Goal: Transaction & Acquisition: Purchase product/service

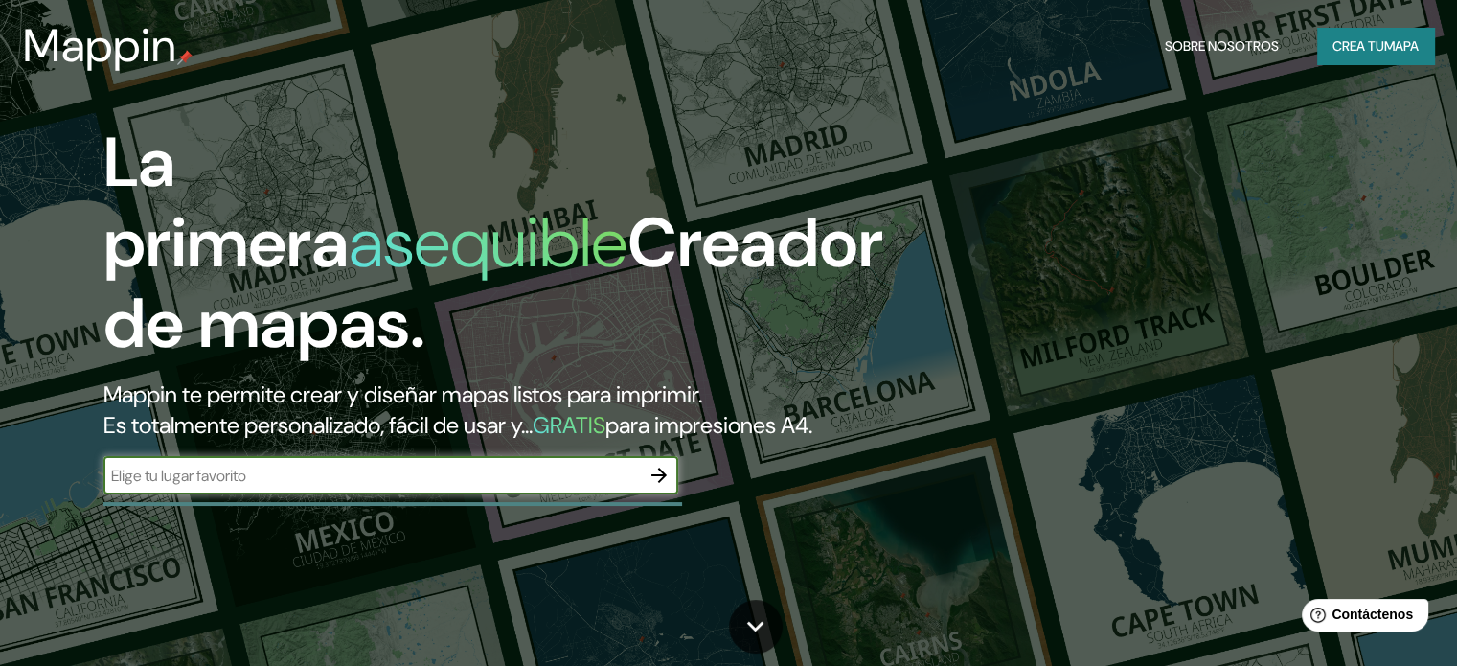
click at [140, 486] on div "La primera asequible Creador de mapas. Mappin te permite crear y diseñar mapas …" at bounding box center [468, 318] width 875 height 391
click at [164, 487] on input "text" at bounding box center [371, 476] width 537 height 22
click at [189, 487] on input "text" at bounding box center [371, 476] width 537 height 22
type input "b"
type input "[GEOGRAPHIC_DATA]"
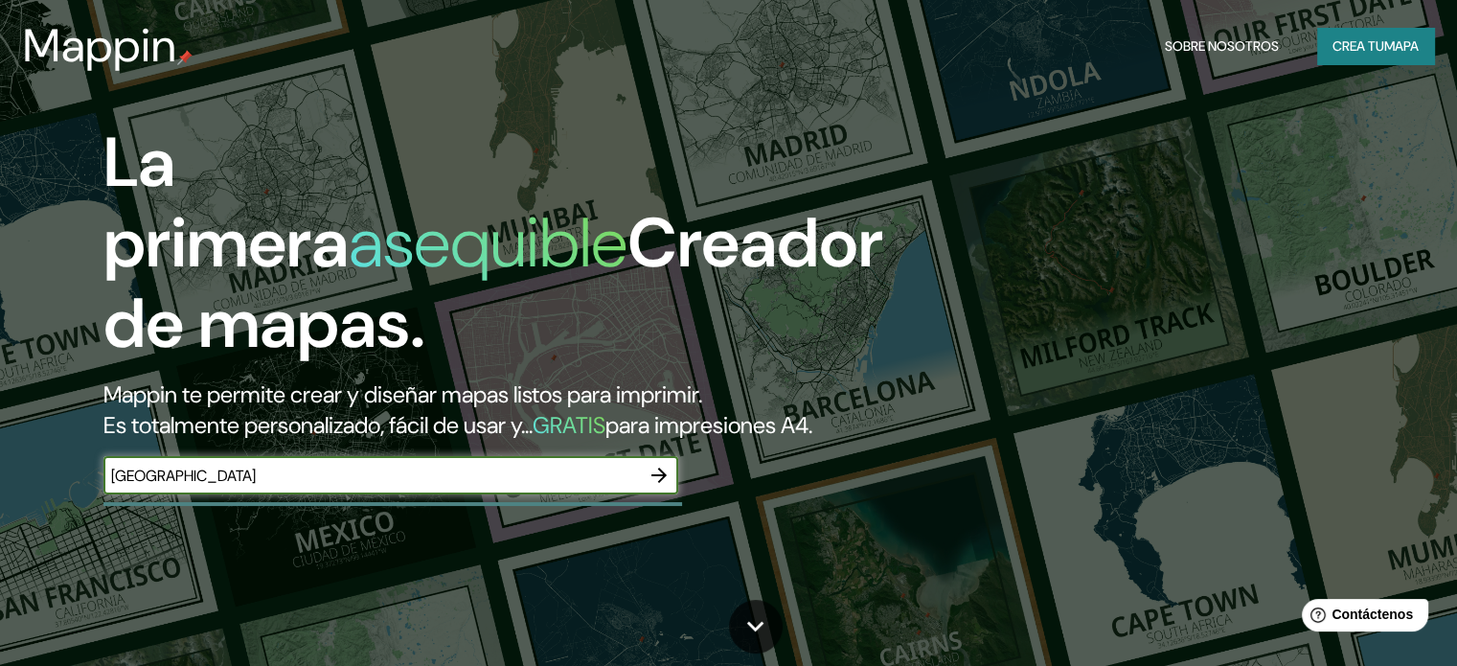
click at [643, 494] on button "button" at bounding box center [659, 475] width 38 height 38
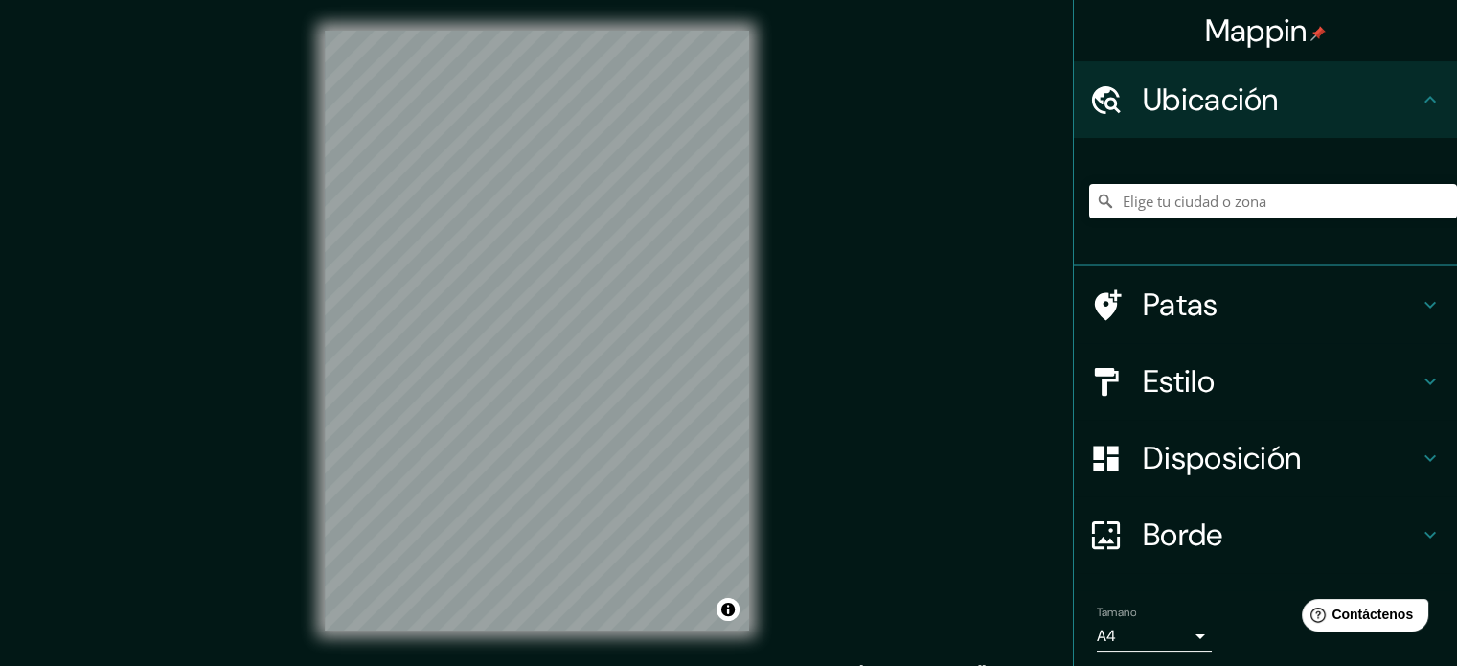
click at [815, 644] on div "Mappin Ubicación Patas Estilo Disposición Borde Elige un borde. Consejo : puede…" at bounding box center [728, 346] width 1457 height 692
click at [277, 219] on div "Mappin Ubicación Patas Estilo Disposición Borde Elige un borde. Consejo : puede…" at bounding box center [728, 346] width 1457 height 692
click at [1192, 378] on font "Estilo" at bounding box center [1179, 381] width 72 height 40
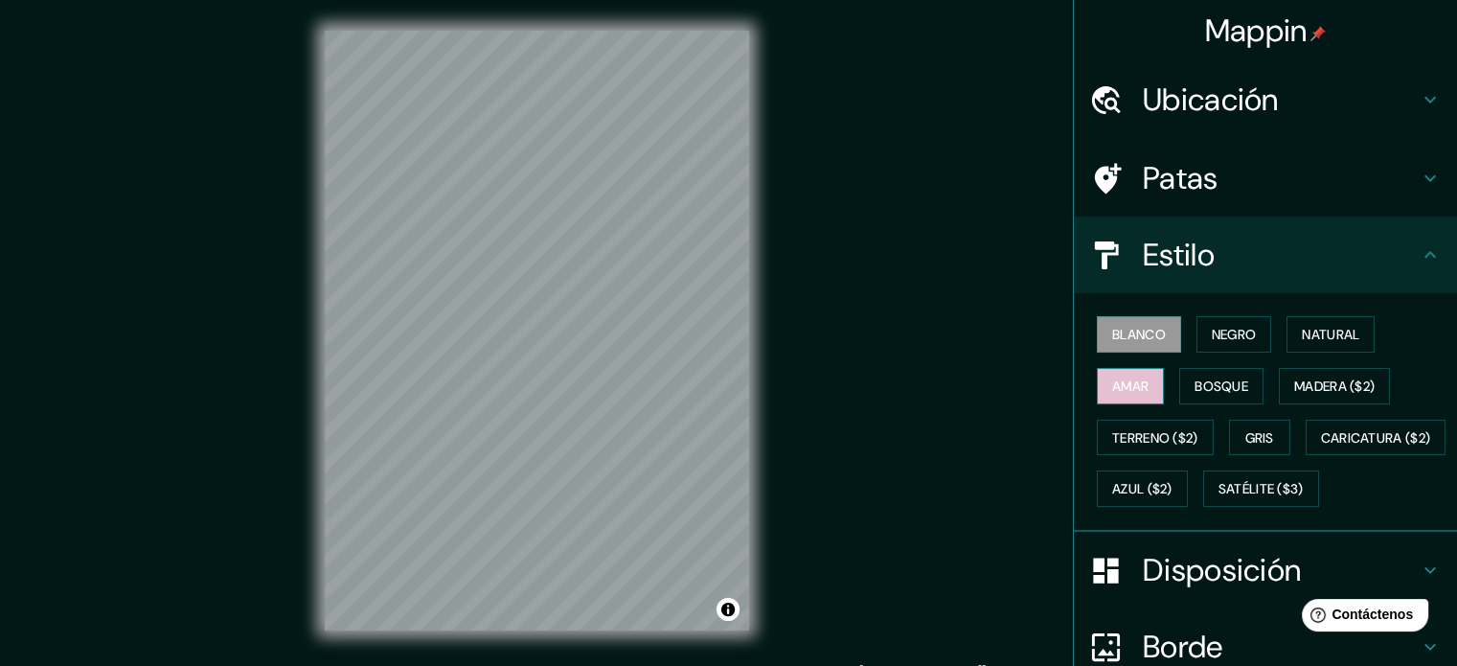
click at [1123, 379] on font "Amar" at bounding box center [1130, 386] width 36 height 17
click at [836, 409] on div "Mappin Ubicación Patas Estilo Blanco Negro Natural [PERSON_NAME] ($2) Terreno (…" at bounding box center [728, 346] width 1457 height 692
click at [1138, 336] on font "Blanco" at bounding box center [1139, 334] width 54 height 17
click at [1216, 329] on font "Negro" at bounding box center [1234, 334] width 45 height 17
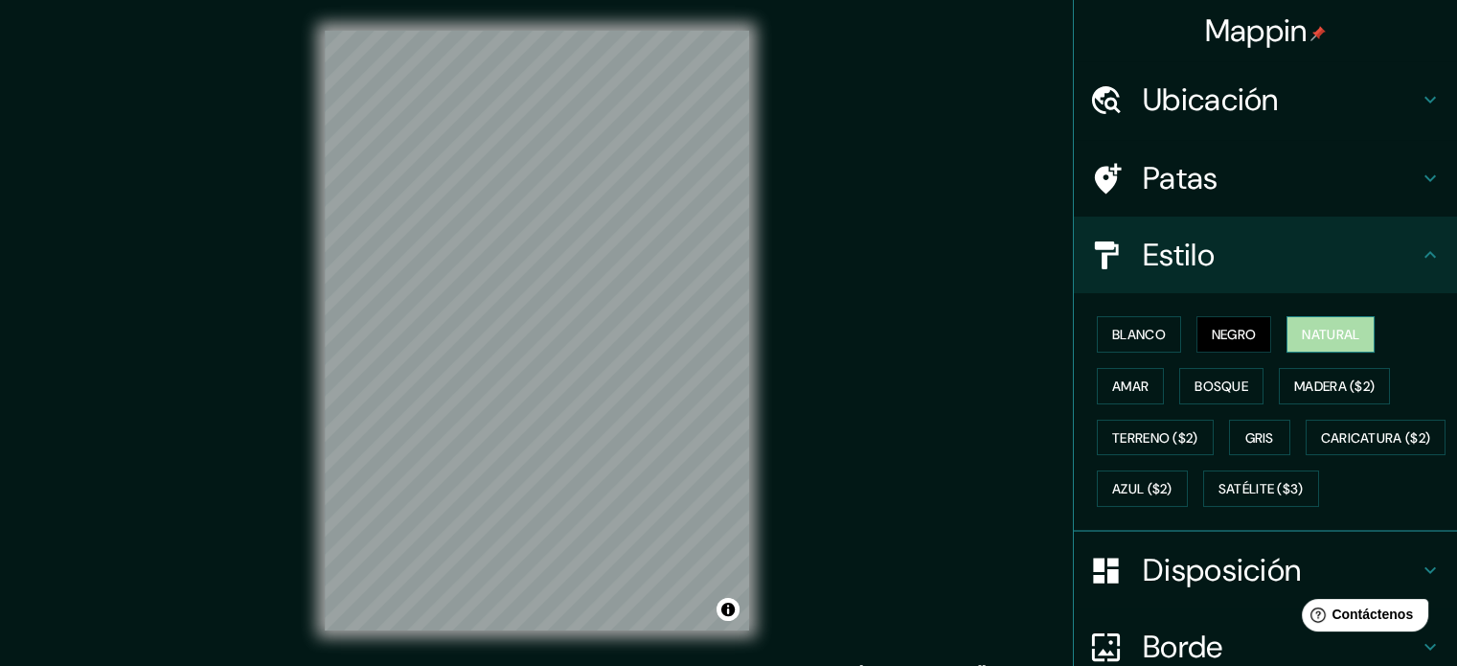
click at [1302, 326] on font "Natural" at bounding box center [1330, 334] width 57 height 17
click at [1122, 391] on font "Amar" at bounding box center [1130, 386] width 36 height 17
click at [1308, 332] on font "Natural" at bounding box center [1330, 334] width 57 height 17
click at [1248, 385] on button "Bosque" at bounding box center [1222, 386] width 84 height 36
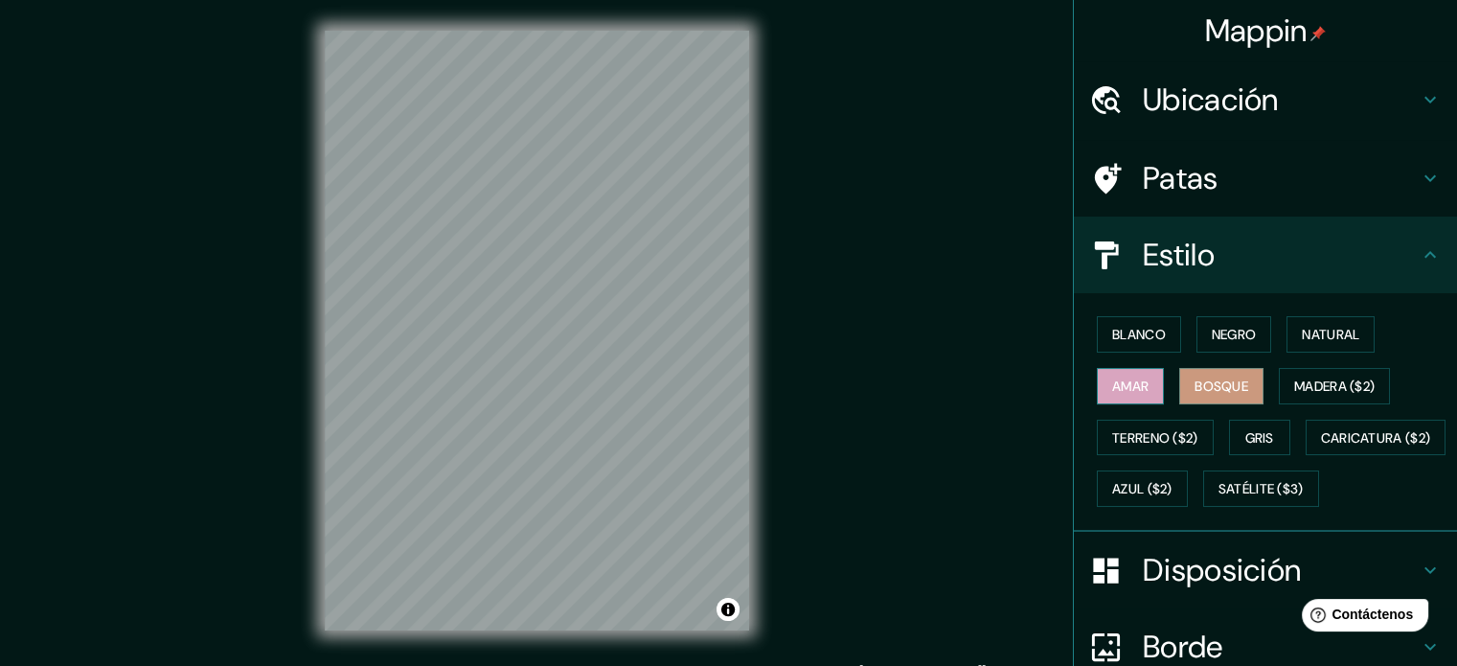
click at [1143, 394] on button "Amar" at bounding box center [1130, 386] width 67 height 36
click at [1358, 378] on font "Madera ($2)" at bounding box center [1335, 386] width 80 height 17
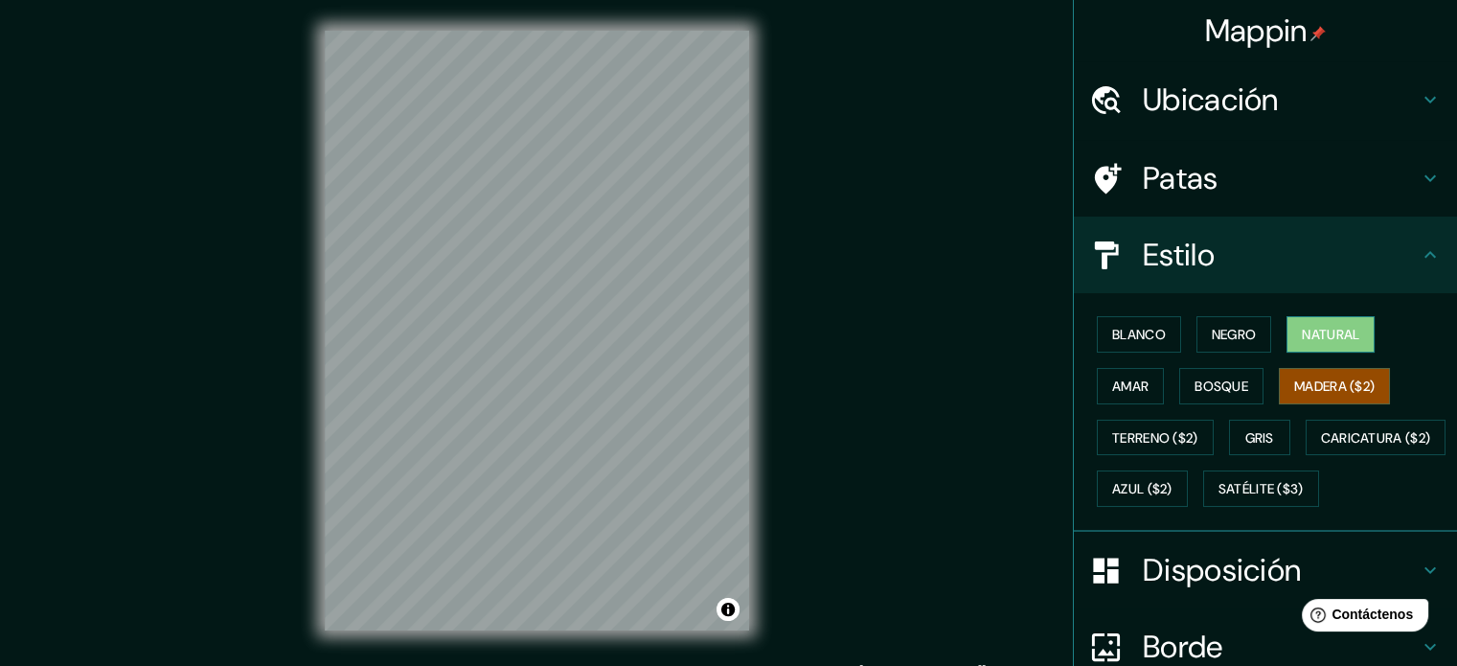
click at [1302, 340] on font "Natural" at bounding box center [1330, 334] width 57 height 17
drag, startPoint x: 1184, startPoint y: 151, endPoint x: 1161, endPoint y: 153, distance: 23.1
click at [1173, 155] on div "Patas" at bounding box center [1265, 178] width 383 height 77
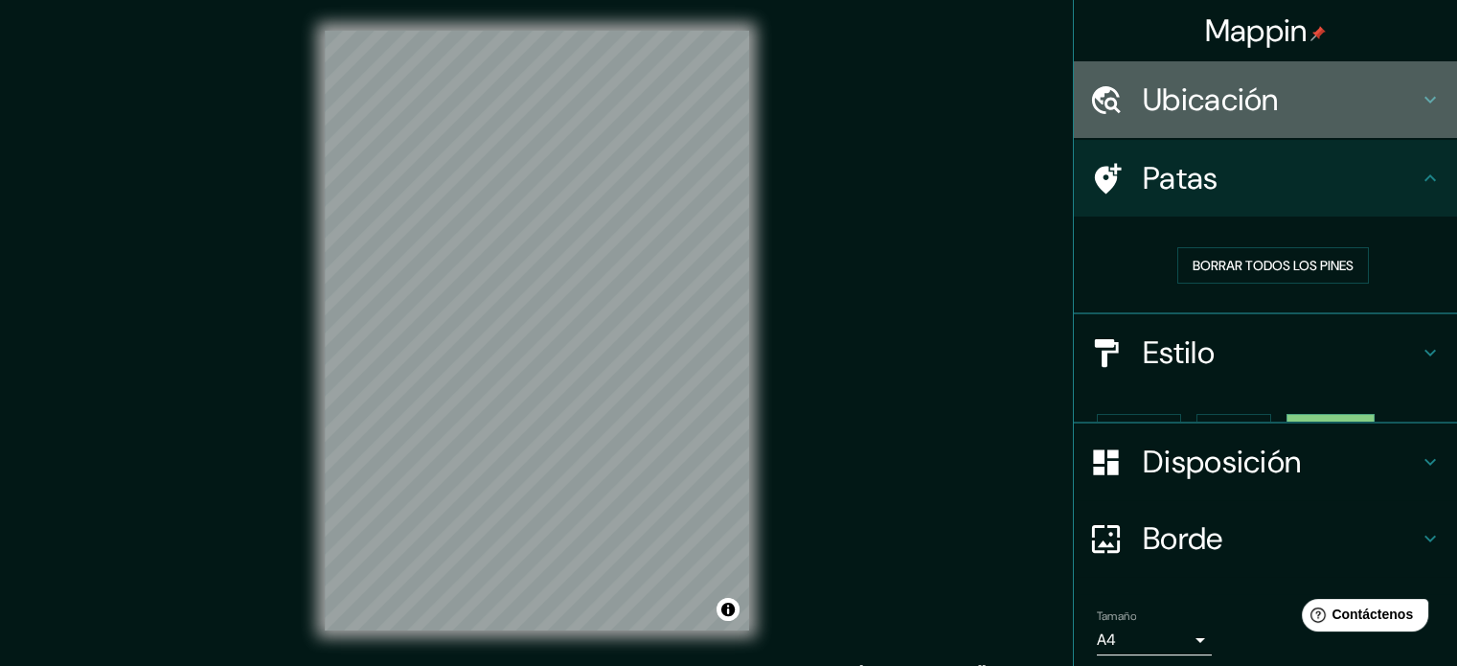
click at [1143, 83] on font "Ubicación" at bounding box center [1211, 100] width 136 height 40
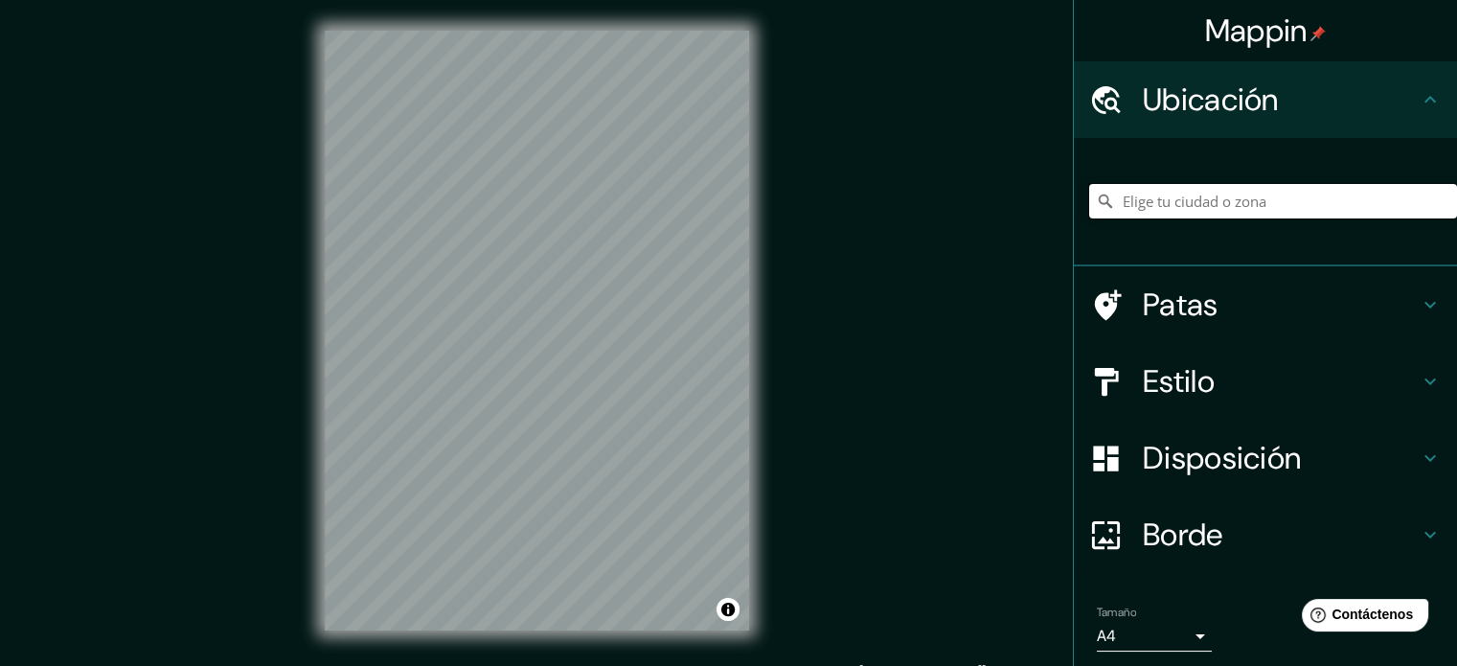
click at [1182, 215] on input "Elige tu ciudad o zona" at bounding box center [1273, 201] width 368 height 34
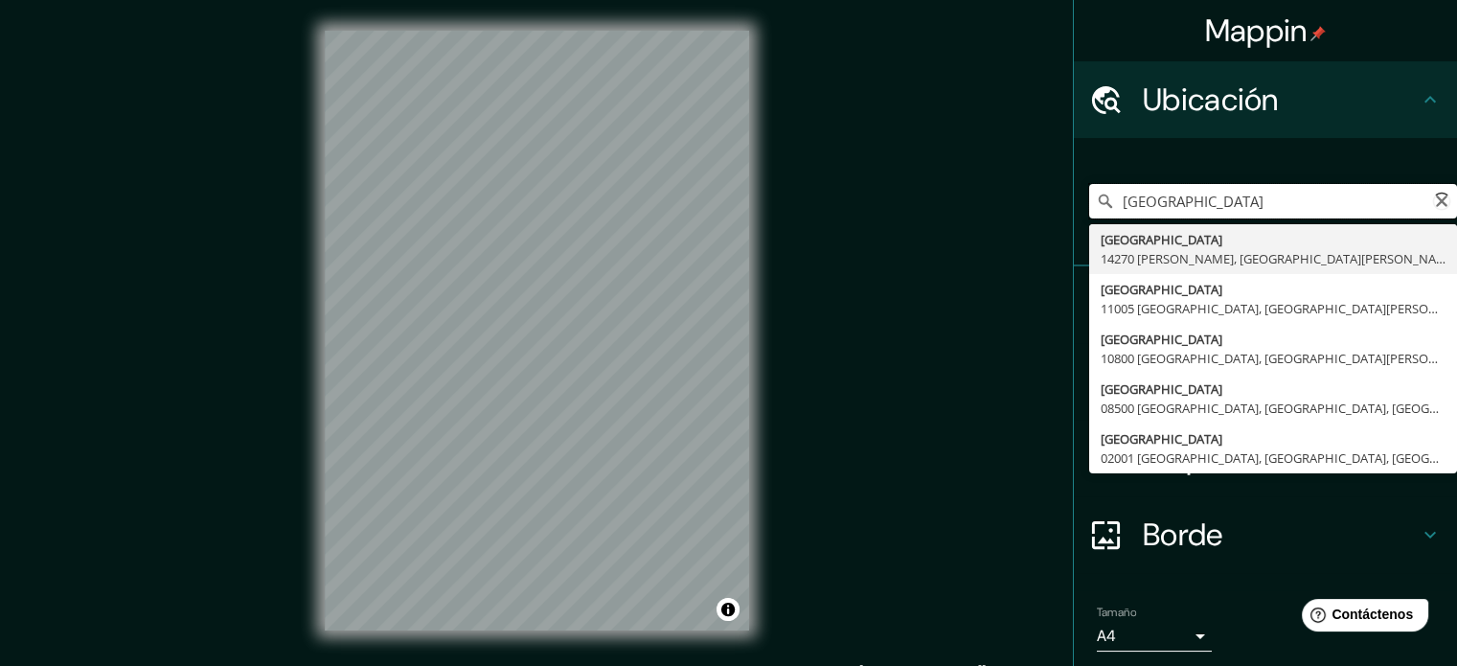
type input "[PERSON_NAME], Geroda, [GEOGRAPHIC_DATA], [GEOGRAPHIC_DATA]"
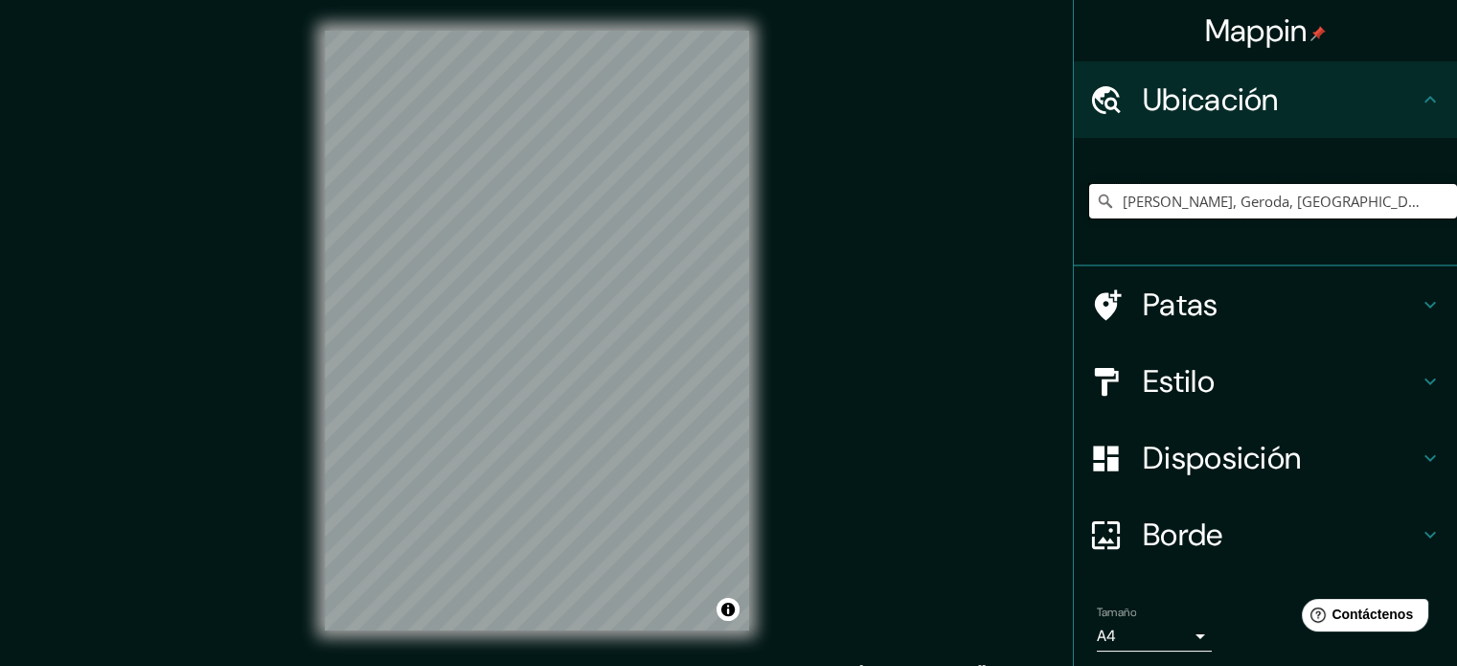
click at [1200, 207] on input "[PERSON_NAME], Geroda, [GEOGRAPHIC_DATA], [GEOGRAPHIC_DATA]" at bounding box center [1273, 201] width 368 height 34
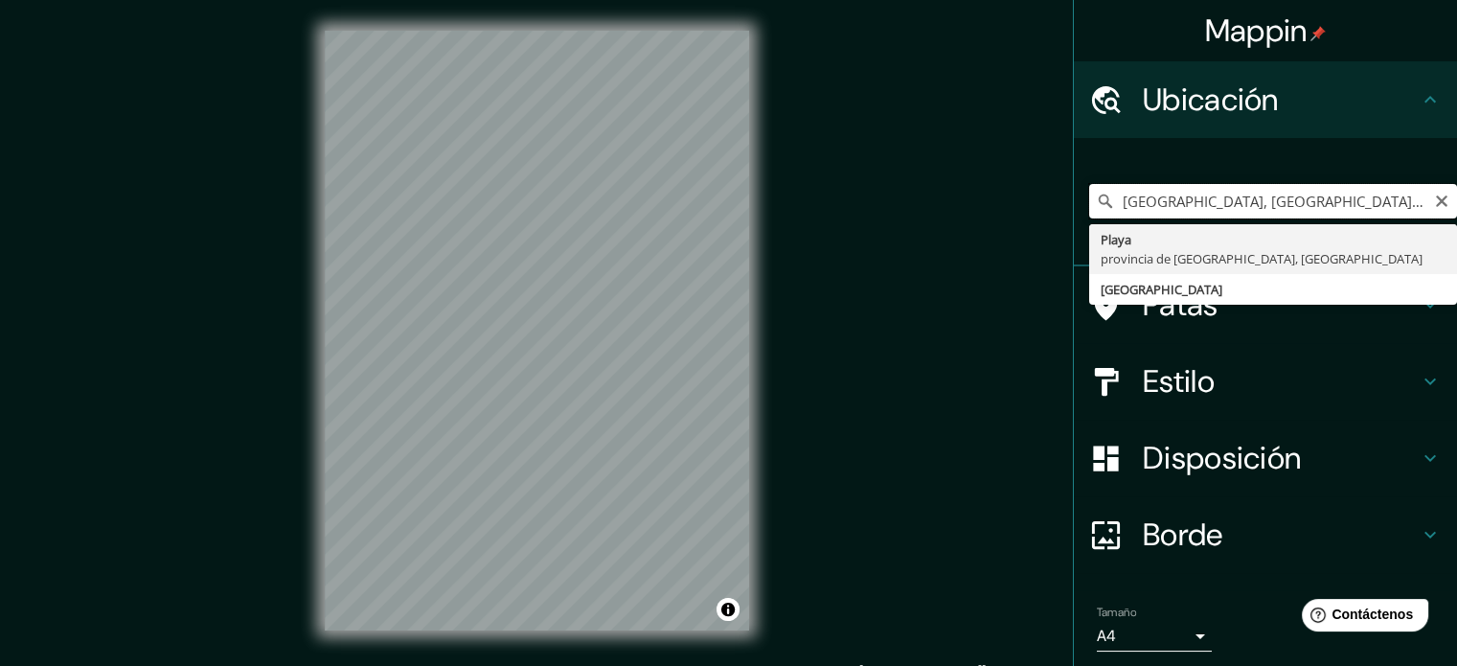
click at [1336, 200] on input "[GEOGRAPHIC_DATA], [GEOGRAPHIC_DATA] [GEOGRAPHIC_DATA]" at bounding box center [1273, 201] width 368 height 34
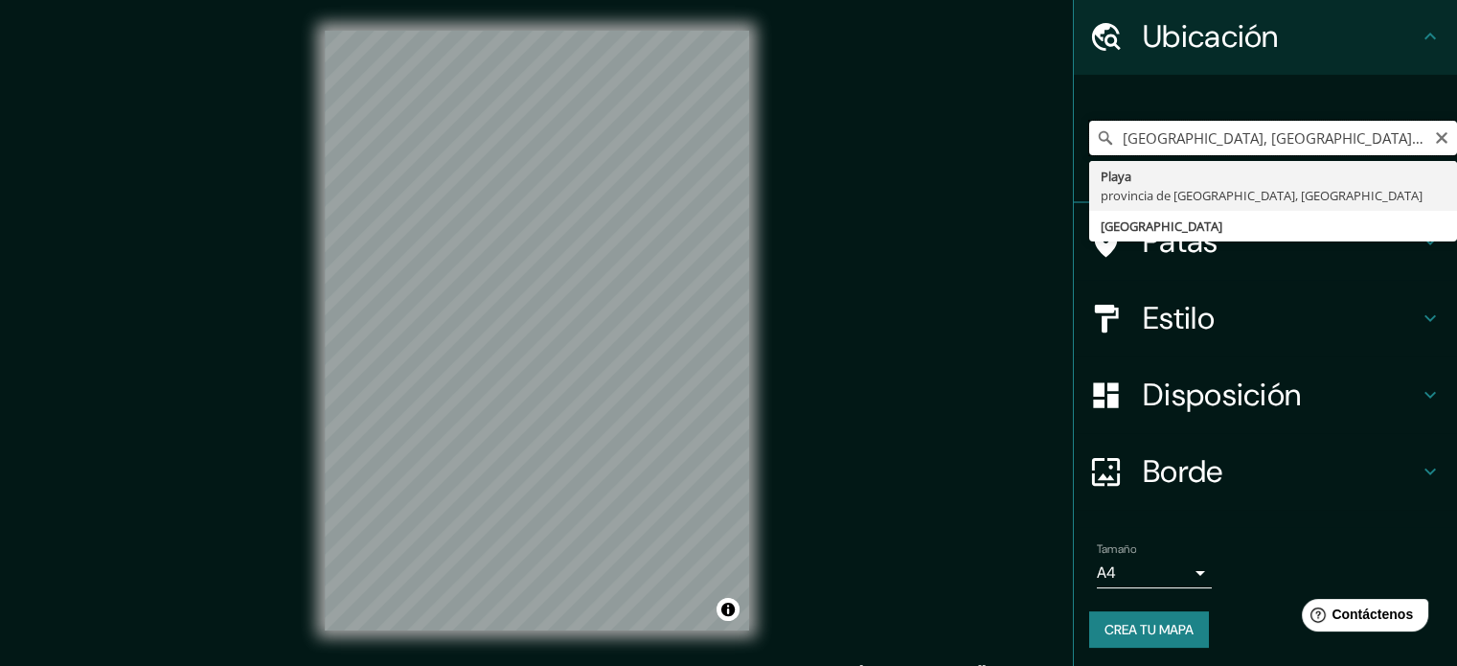
scroll to position [66, 0]
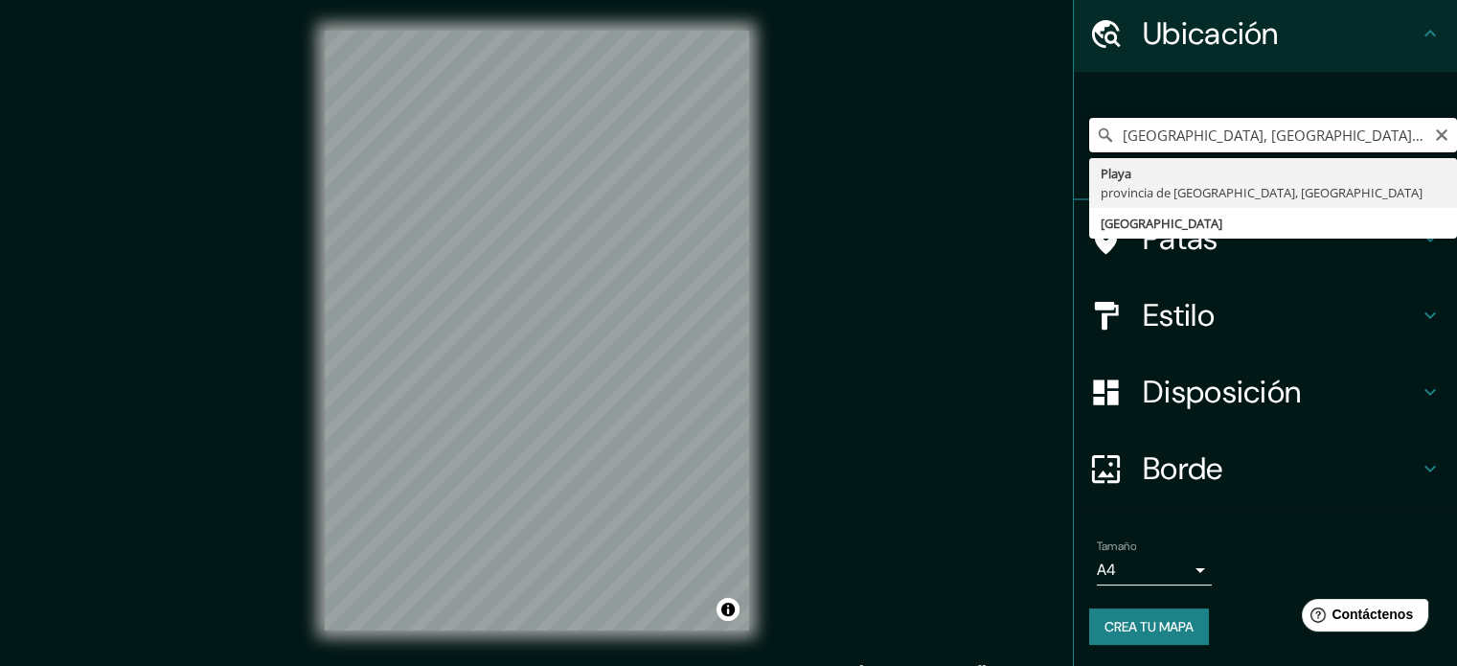
click at [1338, 146] on input "[GEOGRAPHIC_DATA], [GEOGRAPHIC_DATA] [GEOGRAPHIC_DATA]" at bounding box center [1273, 135] width 368 height 34
drag, startPoint x: 1235, startPoint y: 136, endPoint x: 1023, endPoint y: 111, distance: 213.2
click at [1023, 111] on div "Mappin [GEOGRAPHIC_DATA], [GEOGRAPHIC_DATA] [GEOGRAPHIC_DATA] [GEOGRAPHIC_DATA]…" at bounding box center [728, 346] width 1457 height 692
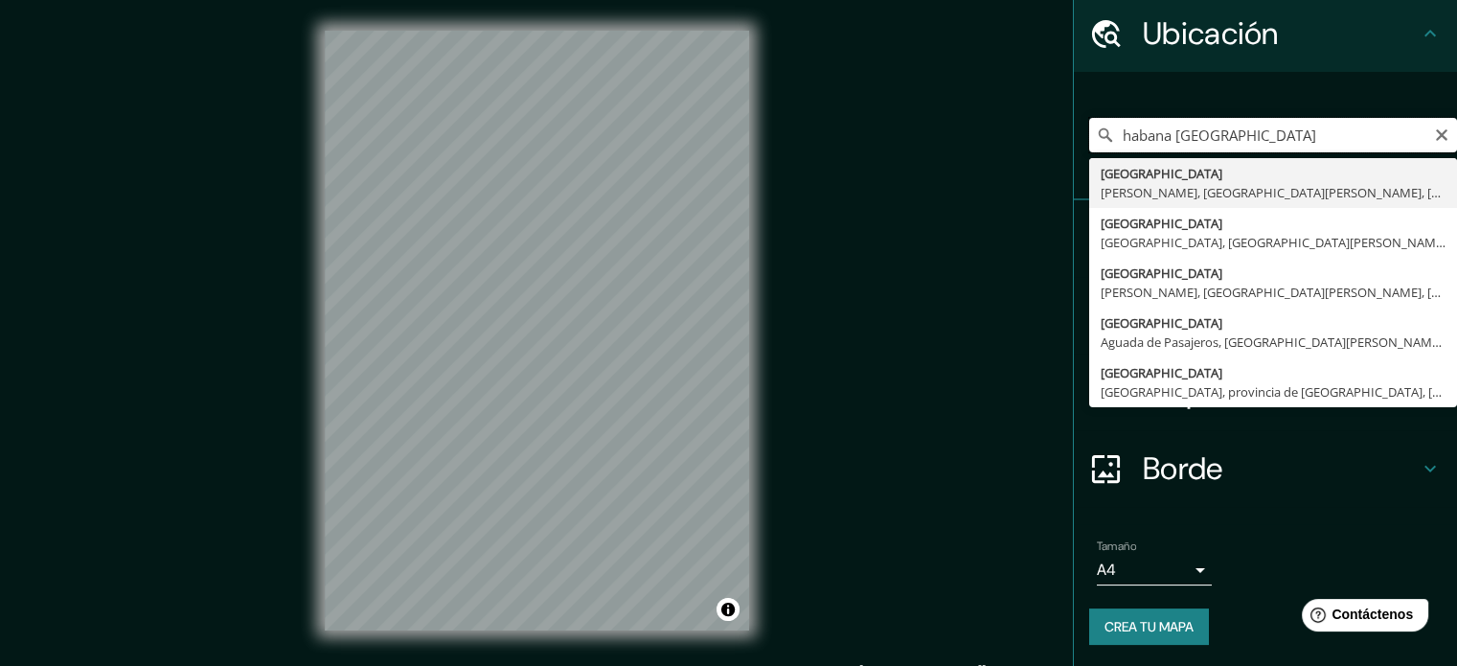
click at [1230, 139] on input "habana [GEOGRAPHIC_DATA]" at bounding box center [1273, 135] width 368 height 34
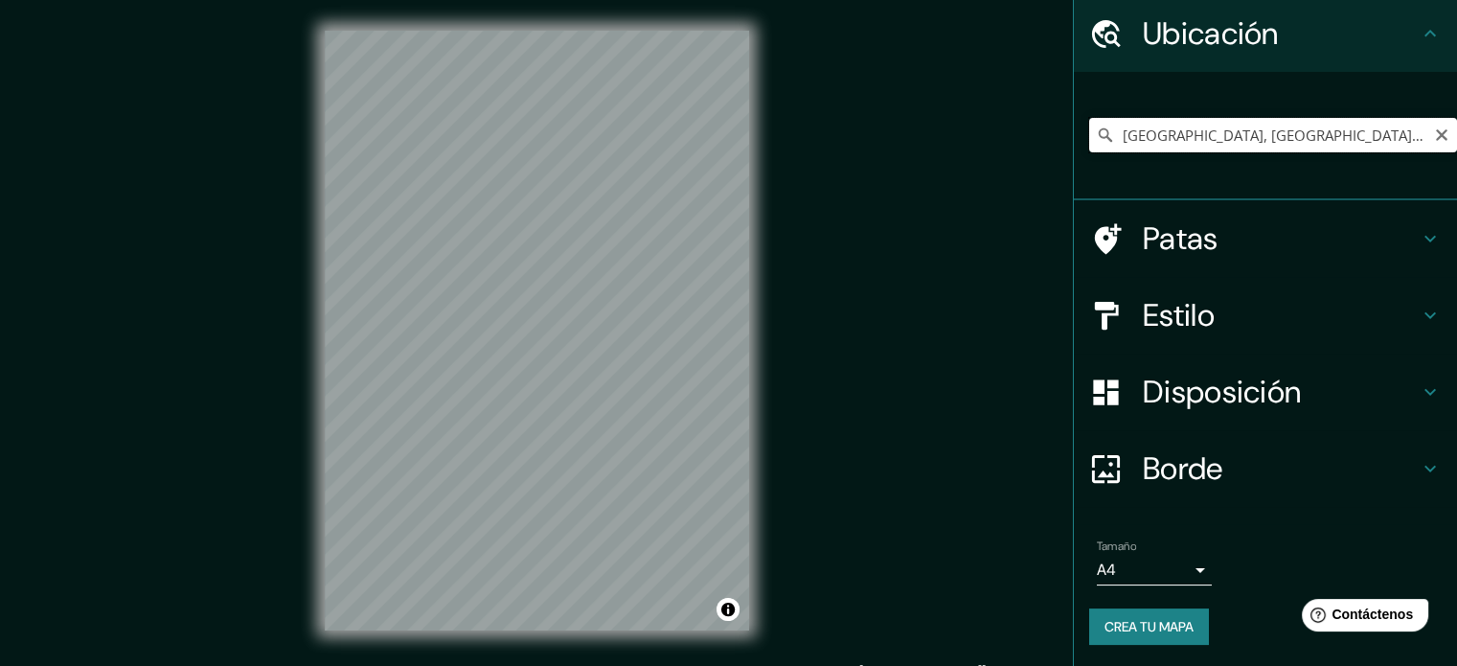
drag, startPoint x: 1186, startPoint y: 140, endPoint x: 1356, endPoint y: 150, distance: 169.9
click at [1356, 150] on input "[GEOGRAPHIC_DATA], [GEOGRAPHIC_DATA], [GEOGRAPHIC_DATA][PERSON_NAME], [GEOGRAPH…" at bounding box center [1273, 135] width 368 height 34
drag, startPoint x: 1368, startPoint y: 135, endPoint x: 1171, endPoint y: 132, distance: 197.4
click at [1171, 132] on input "[GEOGRAPHIC_DATA], [GEOGRAPHIC_DATA], [GEOGRAPHIC_DATA][PERSON_NAME], [GEOGRAPH…" at bounding box center [1273, 135] width 368 height 34
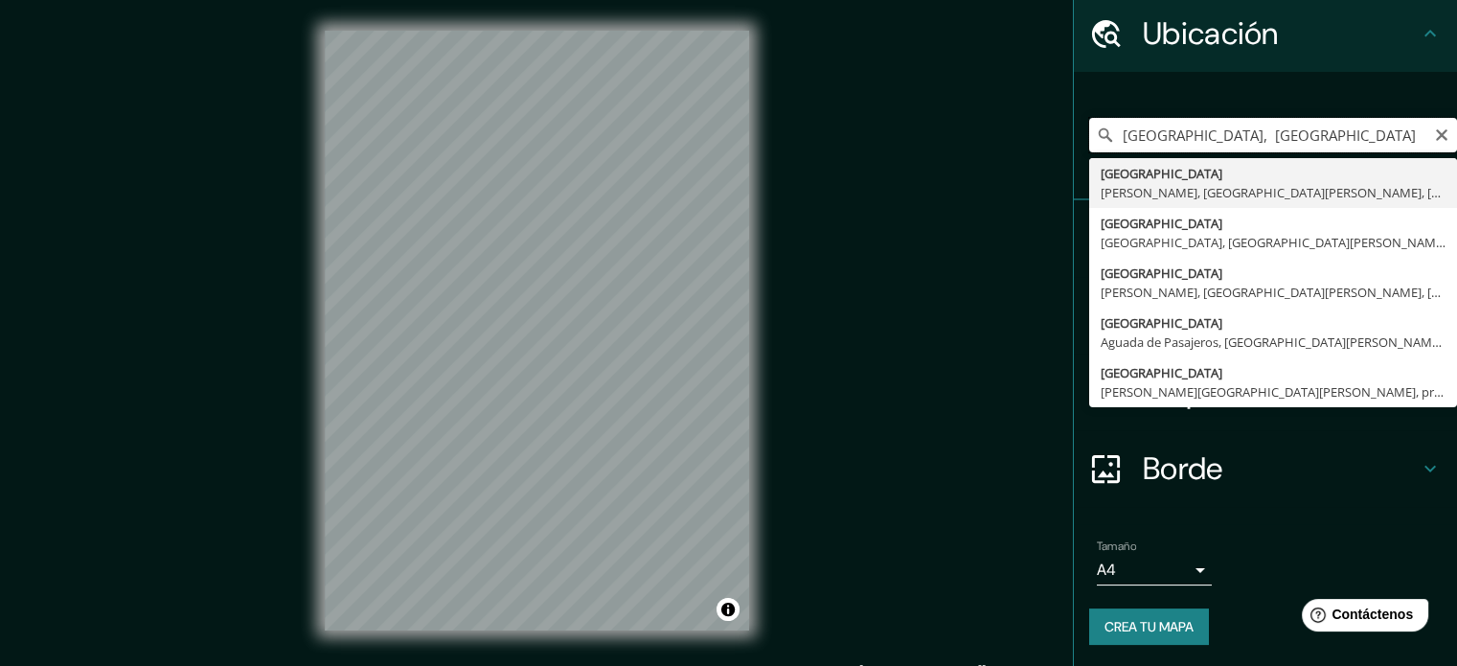
click at [1295, 136] on input "[GEOGRAPHIC_DATA], [GEOGRAPHIC_DATA]" at bounding box center [1273, 135] width 368 height 34
click at [1169, 134] on input "[GEOGRAPHIC_DATA], [GEOGRAPHIC_DATA]" at bounding box center [1273, 135] width 368 height 34
click at [1213, 132] on input "Habana [GEOGRAPHIC_DATA]" at bounding box center [1273, 135] width 368 height 34
type input "[GEOGRAPHIC_DATA], [GEOGRAPHIC_DATA], [GEOGRAPHIC_DATA][PERSON_NAME], [GEOGRAPH…"
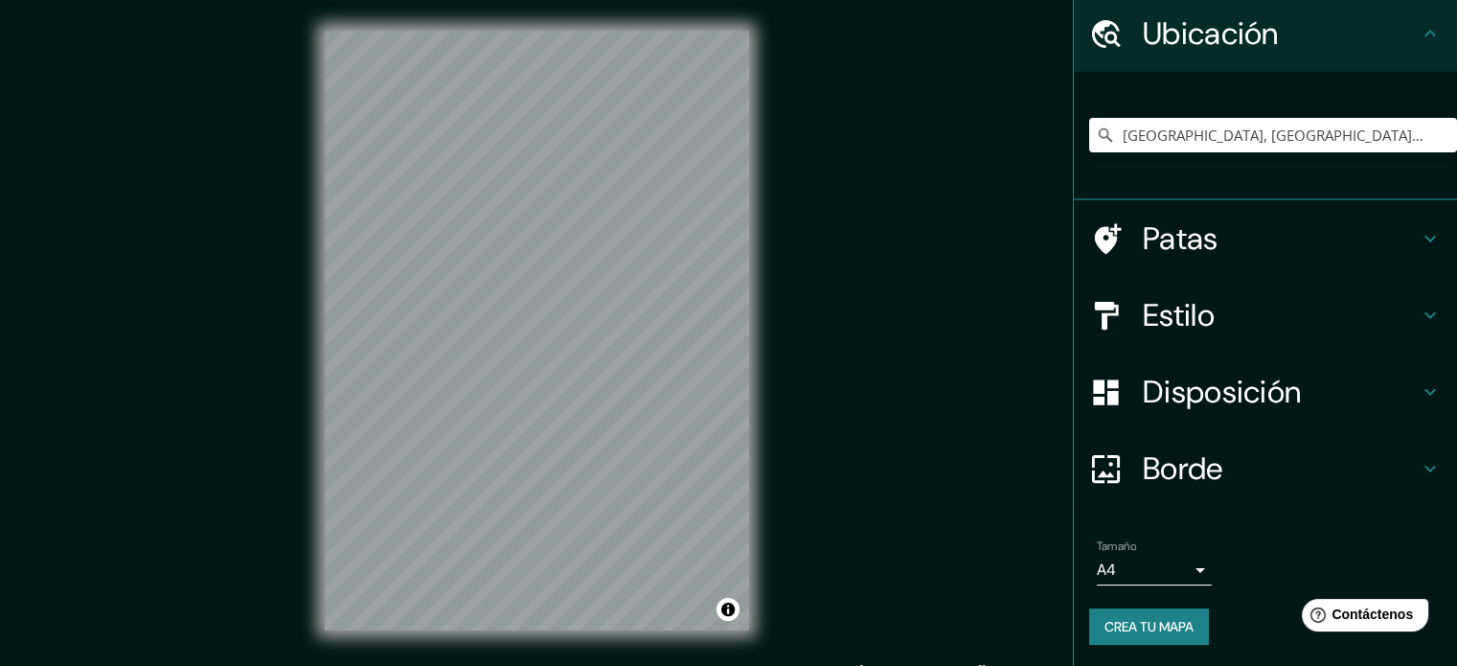
click at [1212, 115] on div "[GEOGRAPHIC_DATA], [GEOGRAPHIC_DATA], [GEOGRAPHIC_DATA][PERSON_NAME], [GEOGRAPH…" at bounding box center [1273, 135] width 368 height 96
click at [1209, 132] on input "[GEOGRAPHIC_DATA], [GEOGRAPHIC_DATA], [GEOGRAPHIC_DATA][PERSON_NAME], [GEOGRAPH…" at bounding box center [1273, 135] width 368 height 34
click at [1169, 141] on input "Elige tu ciudad o zona" at bounding box center [1273, 135] width 368 height 34
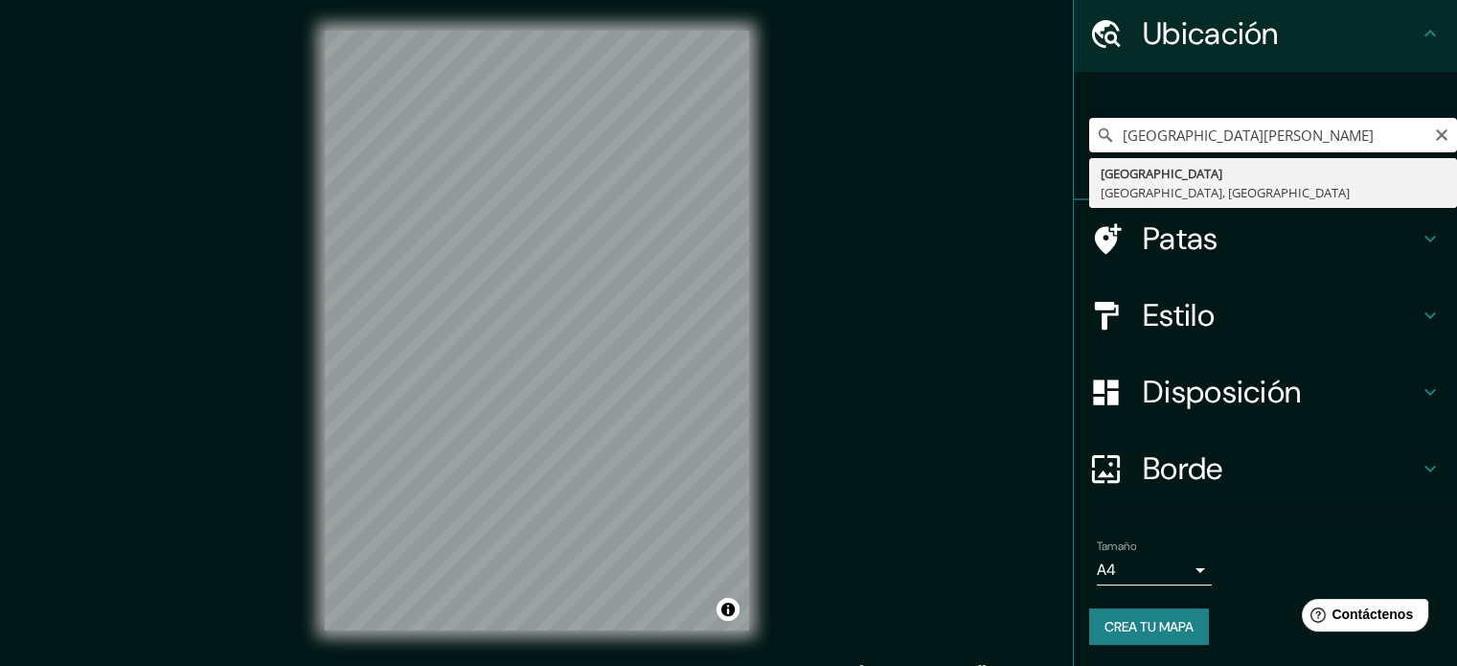
type input "[GEOGRAPHIC_DATA], [GEOGRAPHIC_DATA], [GEOGRAPHIC_DATA]"
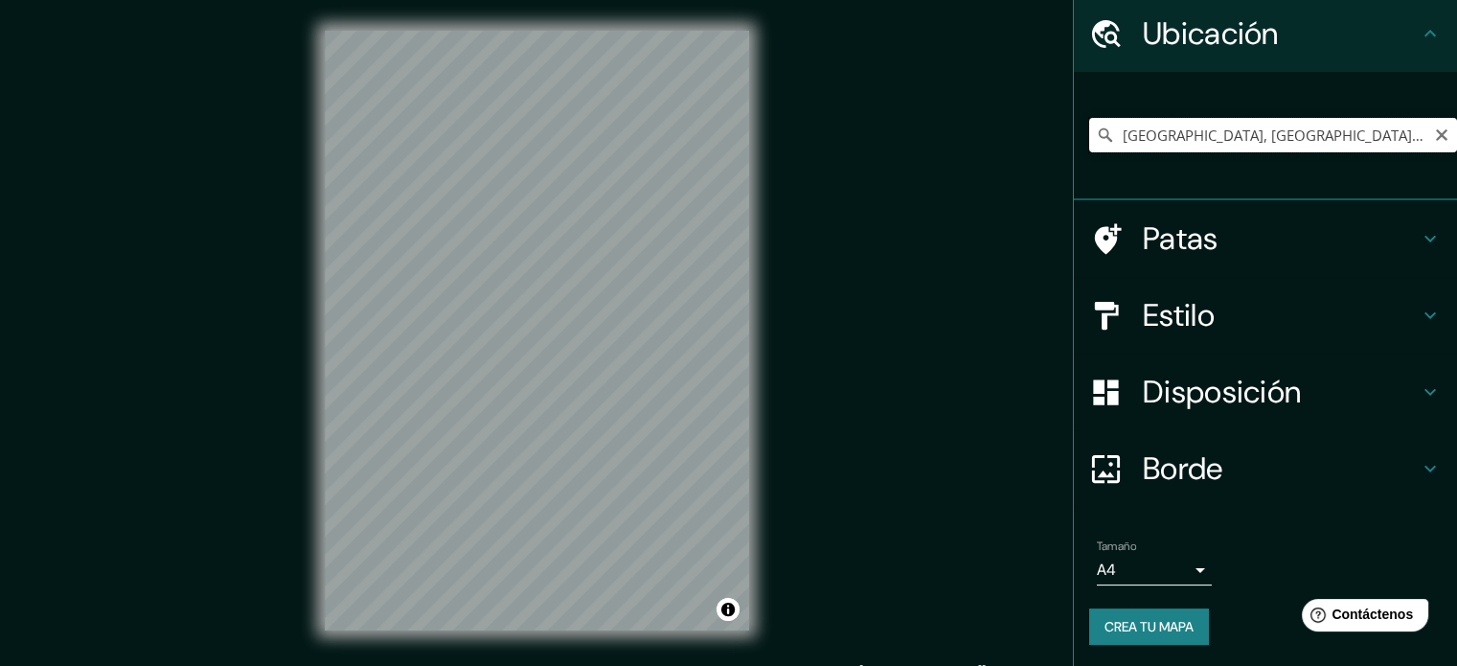
click at [1279, 141] on input "[GEOGRAPHIC_DATA], [GEOGRAPHIC_DATA], [GEOGRAPHIC_DATA]" at bounding box center [1273, 135] width 368 height 34
click at [1434, 137] on icon "Claro" at bounding box center [1441, 134] width 15 height 15
paste input "4X3W+26J, [PERSON_NAME] Sucre, [GEOGRAPHIC_DATA], [GEOGRAPHIC_DATA]"
type input "[PERSON_NAME][STREET_ADDRESS]"
